Goal: Entertainment & Leisure: Consume media (video, audio)

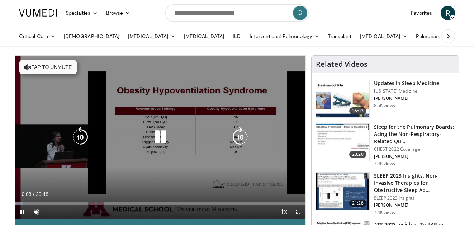
click at [42, 66] on button "Tap to unmute" at bounding box center [47, 67] width 57 height 14
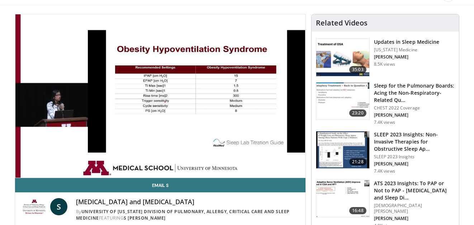
scroll to position [36, 0]
